Goal: Task Accomplishment & Management: Manage account settings

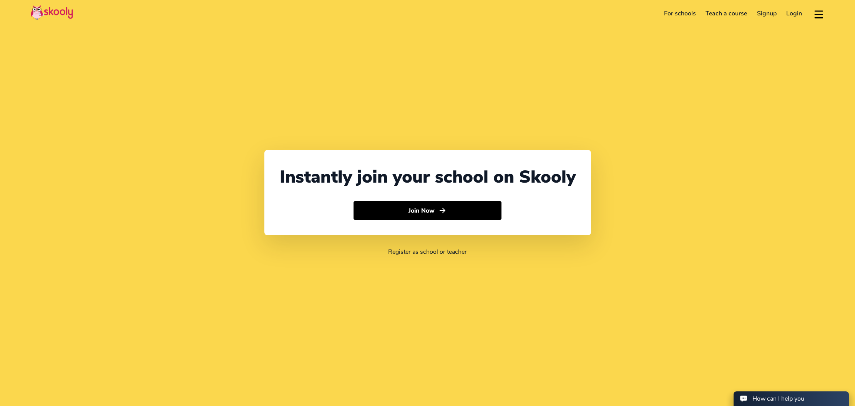
select select "65"
select select "[GEOGRAPHIC_DATA]"
select select "[GEOGRAPHIC_DATA]/[GEOGRAPHIC_DATA]"
click at [783, 14] on link "Login" at bounding box center [795, 13] width 26 height 12
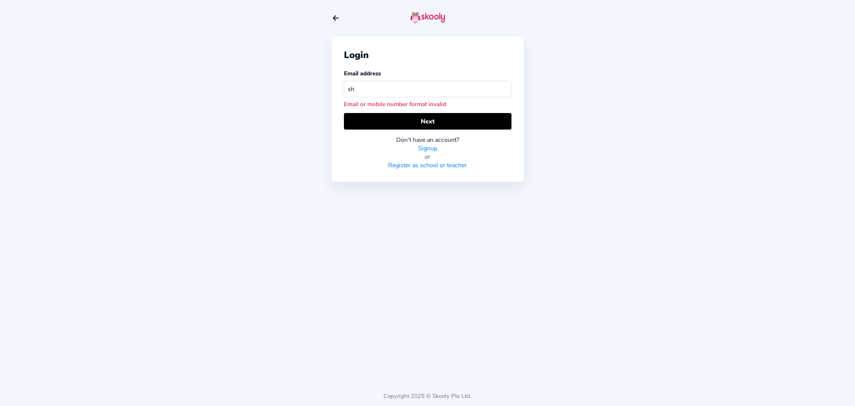
type input "s"
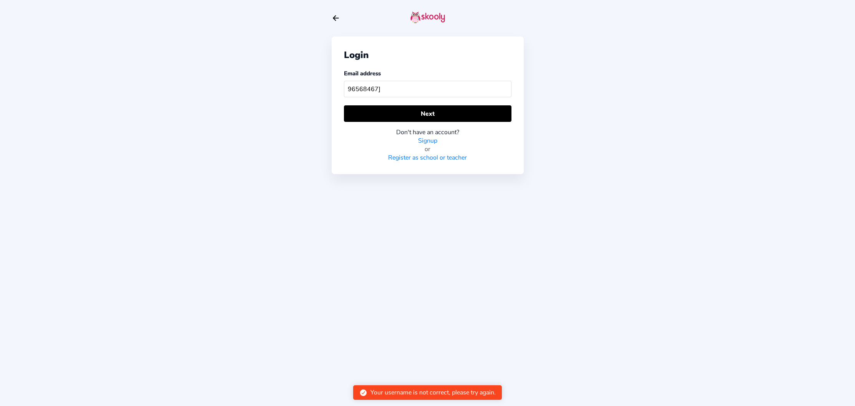
type input "96568467"
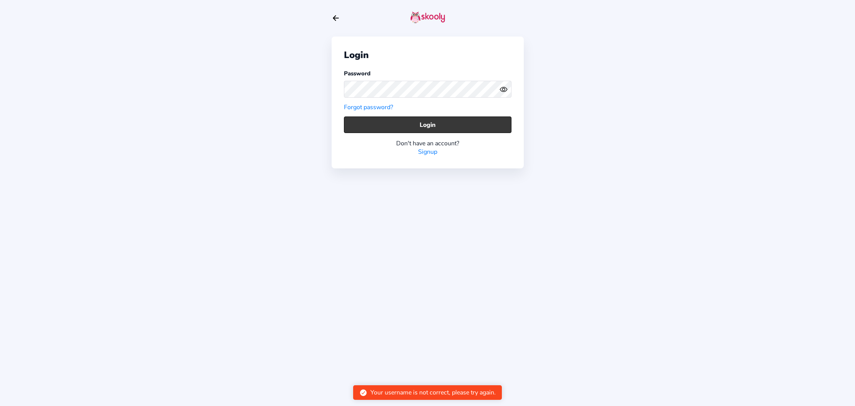
click at [424, 130] on button "Login" at bounding box center [428, 124] width 168 height 17
click at [505, 93] on icon "Eye" at bounding box center [504, 89] width 8 height 8
click at [503, 90] on icon "eye off outline" at bounding box center [503, 89] width 3 height 3
click at [477, 126] on button "Login" at bounding box center [428, 124] width 168 height 17
click at [504, 86] on icon "Eye" at bounding box center [504, 89] width 8 height 8
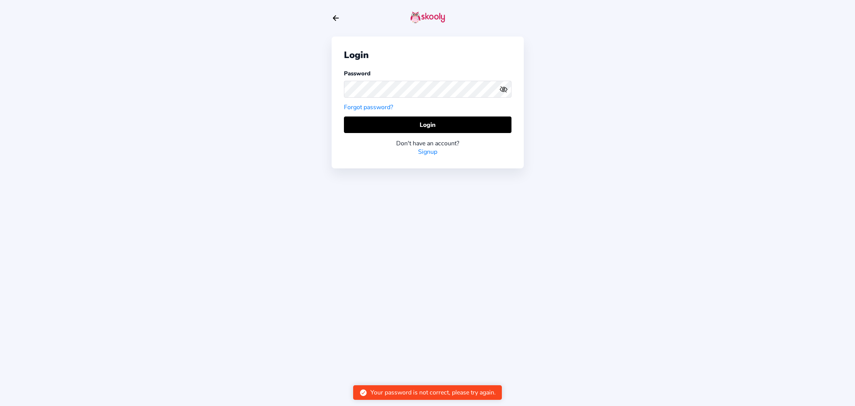
click at [336, 22] on icon "Arrow Back" at bounding box center [336, 18] width 8 height 8
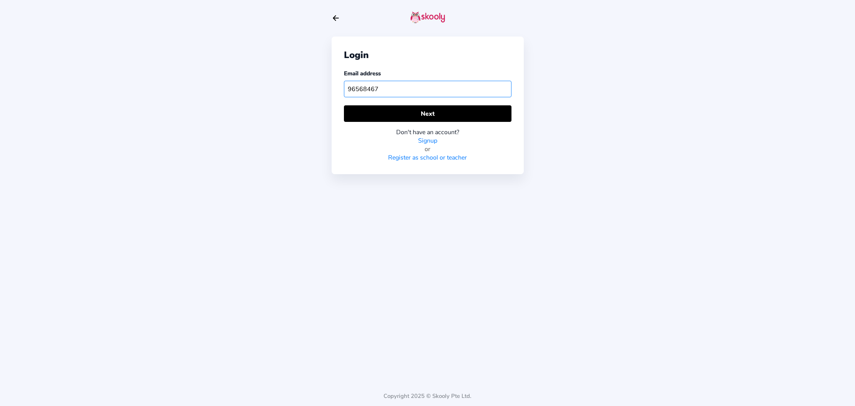
click at [446, 89] on input "96568467" at bounding box center [428, 89] width 168 height 17
type input "[EMAIL_ADDRESS][DOMAIN_NAME]"
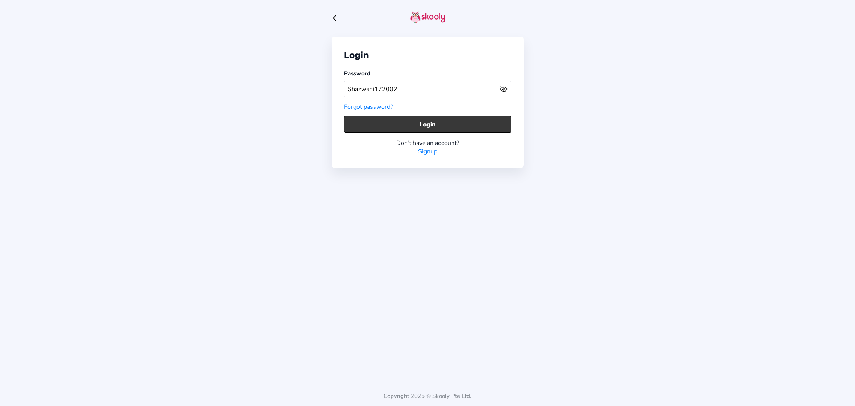
click at [464, 121] on button "Login" at bounding box center [428, 124] width 168 height 17
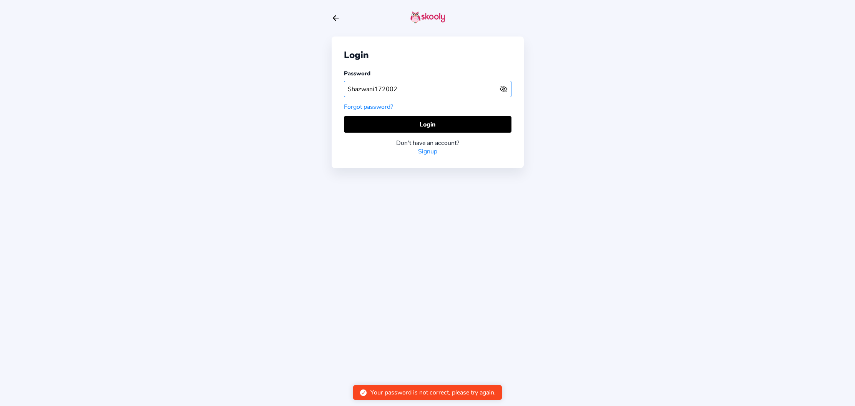
click at [461, 94] on input "Shazwani172002" at bounding box center [428, 89] width 168 height 17
drag, startPoint x: 412, startPoint y: 83, endPoint x: 409, endPoint y: 91, distance: 8.0
click at [411, 86] on input "Shazwani_1711" at bounding box center [428, 89] width 168 height 17
click at [409, 91] on input "Shazwani_1711" at bounding box center [428, 89] width 168 height 17
click at [407, 90] on input "Shazwani_1711" at bounding box center [428, 89] width 168 height 17
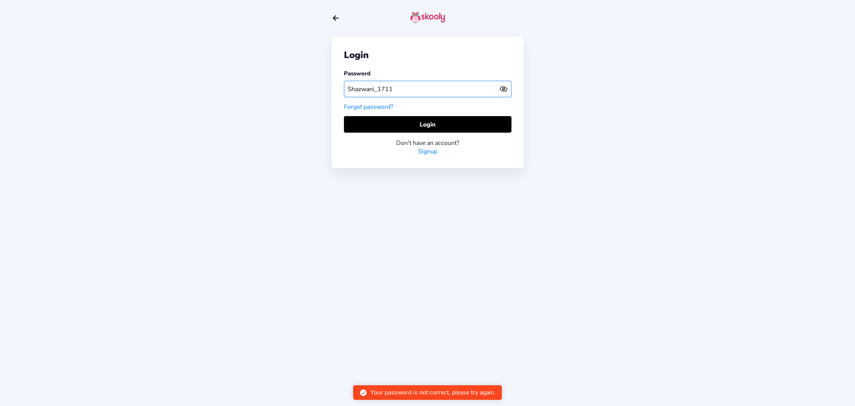
click at [407, 90] on input "Shazwani_1711" at bounding box center [428, 89] width 168 height 17
click at [434, 135] on div "Don't have an account? Signup" at bounding box center [428, 144] width 168 height 23
click at [432, 131] on button "Login" at bounding box center [428, 124] width 168 height 17
click at [414, 96] on input "Avatarwani1711" at bounding box center [428, 89] width 168 height 17
drag, startPoint x: 412, startPoint y: 92, endPoint x: 380, endPoint y: 91, distance: 31.5
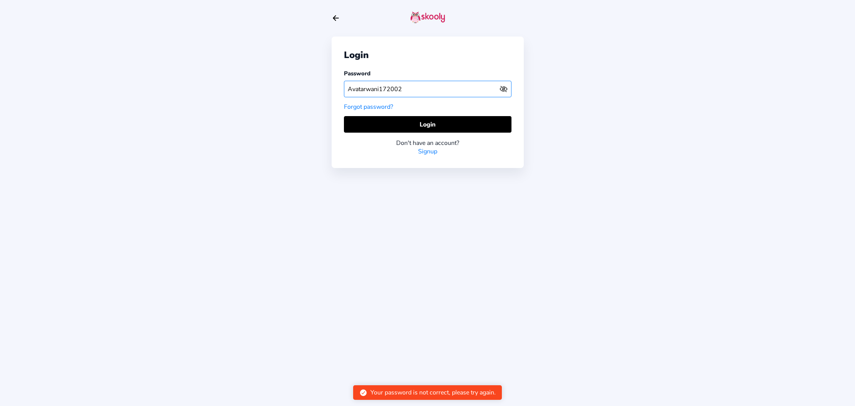
click at [380, 91] on input "Avatarwani172002" at bounding box center [428, 89] width 168 height 17
click at [385, 91] on input "Avatarwani_1711" at bounding box center [428, 89] width 168 height 17
type input "Avatarwani-1711"
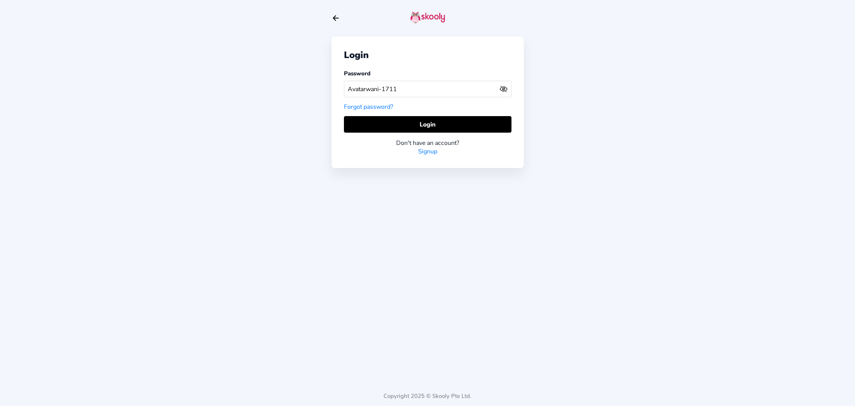
click at [370, 110] on link "Forgot password?" at bounding box center [368, 107] width 49 height 8
click at [428, 84] on input "Avatarwani-1711" at bounding box center [428, 89] width 168 height 17
select select "65"
select select "[GEOGRAPHIC_DATA]"
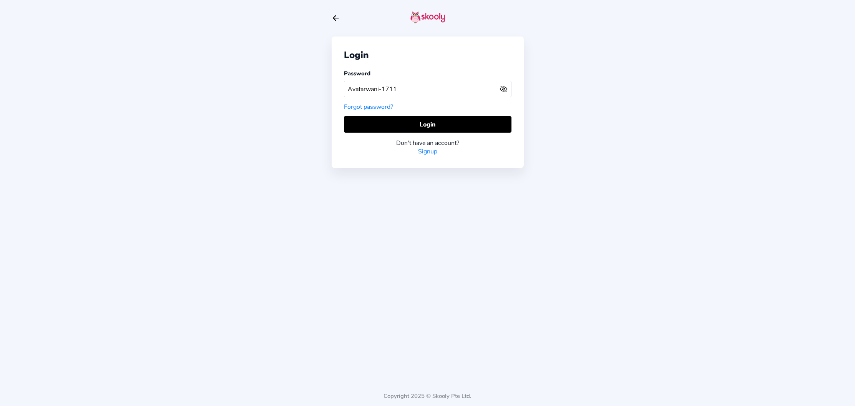
select select "[GEOGRAPHIC_DATA]/[GEOGRAPHIC_DATA]"
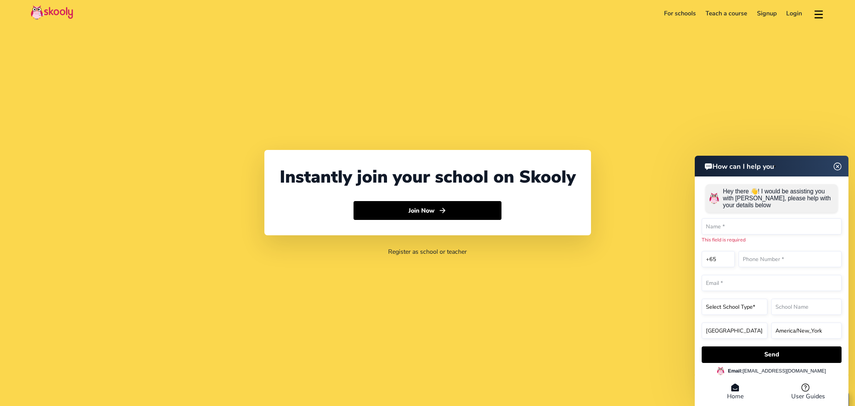
click at [799, 9] on link "Login" at bounding box center [795, 13] width 26 height 12
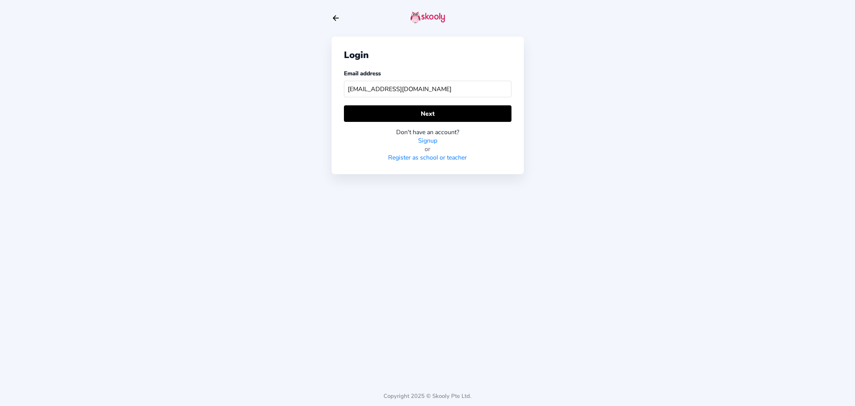
type input "[EMAIL_ADDRESS][DOMAIN_NAME]"
